Goal: Find specific page/section: Find specific page/section

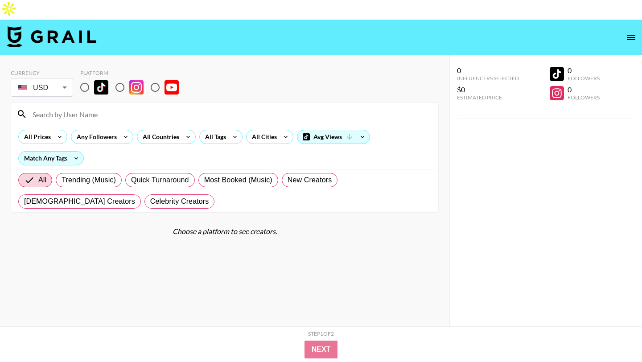
click at [124, 78] on input "radio" at bounding box center [120, 87] width 19 height 19
radio input "true"
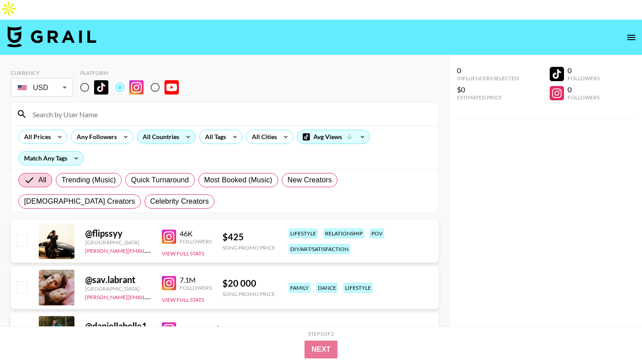
click at [185, 130] on icon at bounding box center [188, 136] width 14 height 13
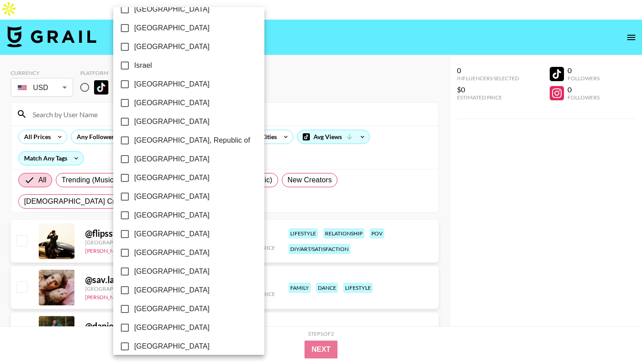
scroll to position [678, 0]
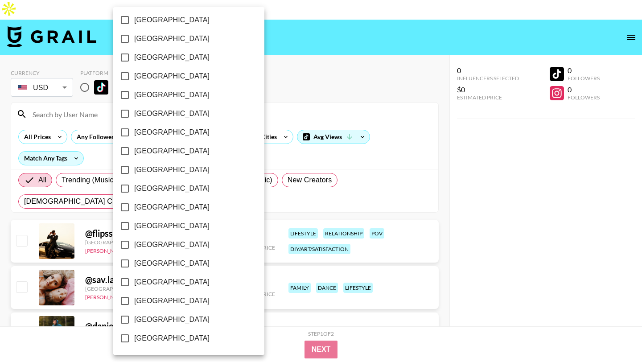
click at [171, 318] on span "[GEOGRAPHIC_DATA]" at bounding box center [171, 319] width 75 height 11
click at [134, 318] on input "[GEOGRAPHIC_DATA]" at bounding box center [124, 319] width 19 height 19
checkbox input "true"
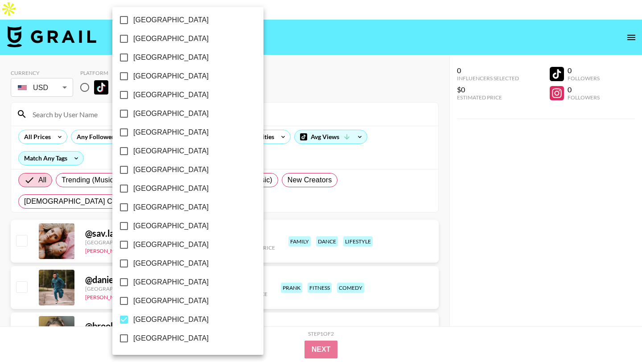
click at [255, 27] on div at bounding box center [321, 181] width 642 height 362
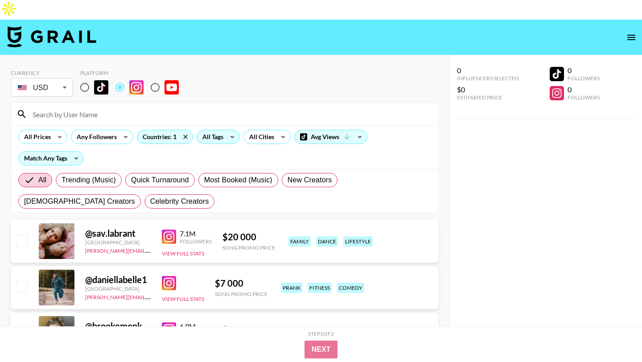
click at [226, 130] on icon at bounding box center [232, 136] width 14 height 13
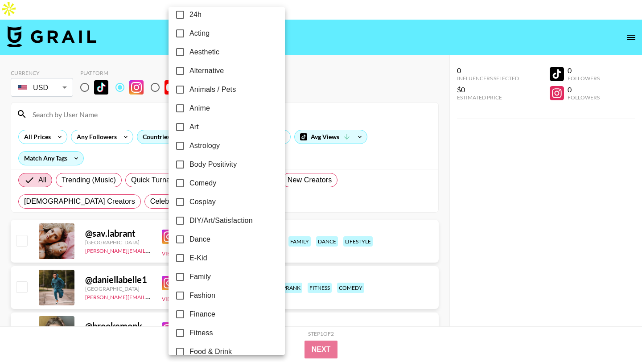
scroll to position [0, 0]
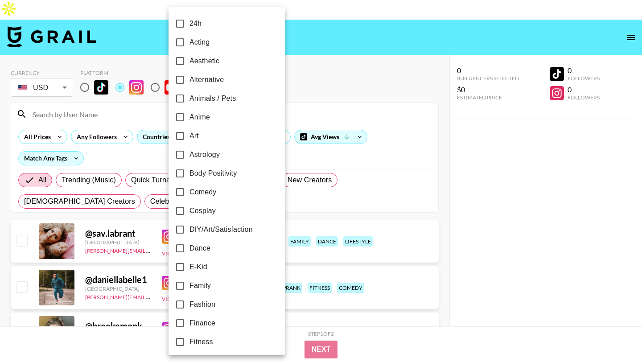
click at [216, 342] on label "Fitness" at bounding box center [221, 342] width 100 height 19
click at [190, 342] on input "Fitness" at bounding box center [180, 342] width 19 height 19
checkbox input "true"
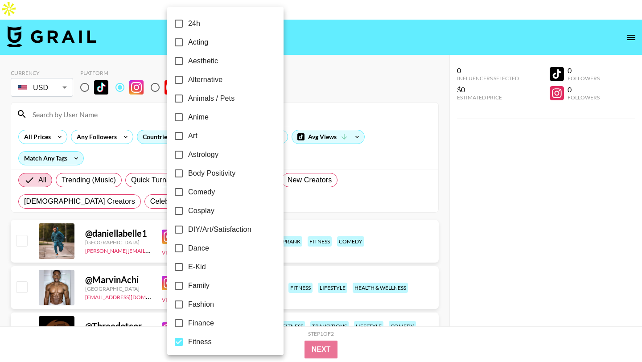
click at [350, 51] on div at bounding box center [321, 181] width 642 height 362
